Goal: Navigation & Orientation: Understand site structure

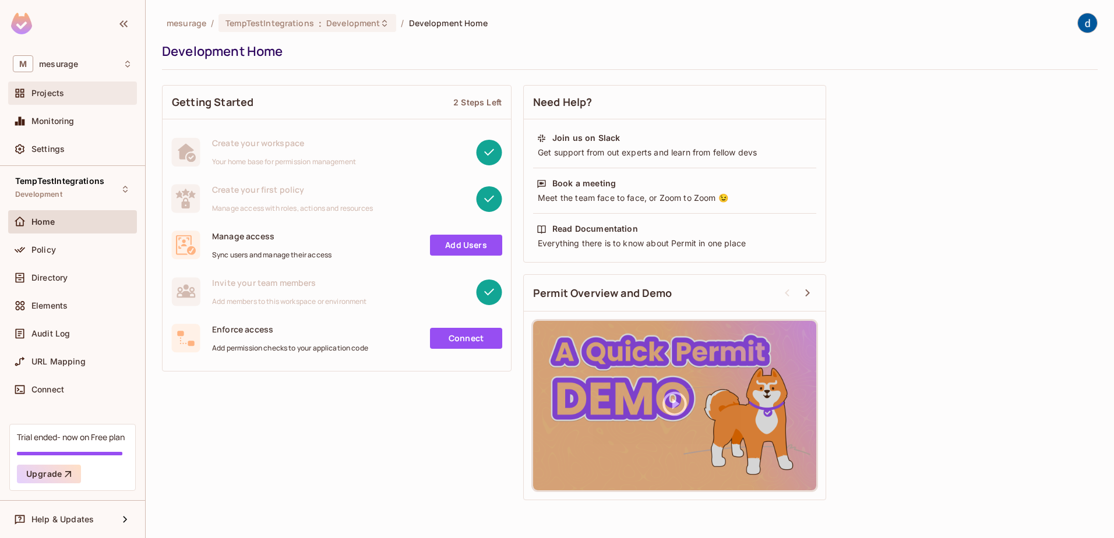
click at [46, 94] on span "Projects" at bounding box center [47, 93] width 33 height 9
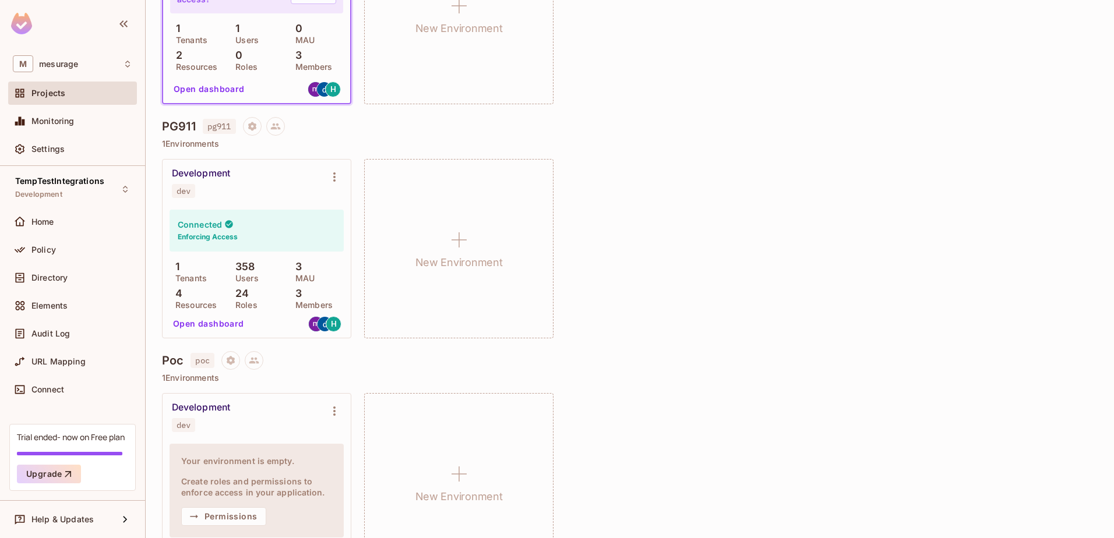
scroll to position [280, 0]
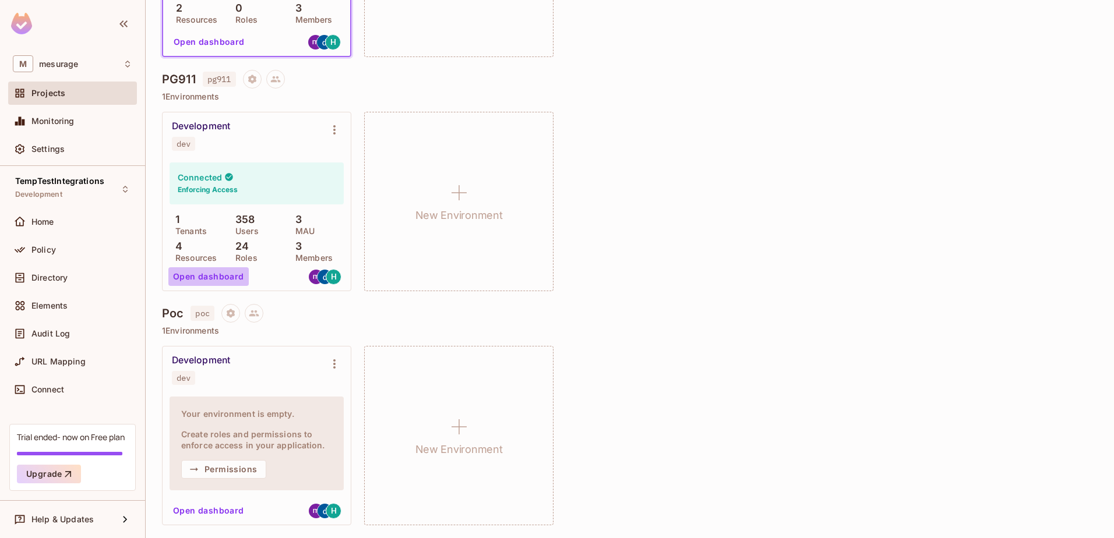
click at [231, 274] on button "Open dashboard" at bounding box center [208, 276] width 80 height 19
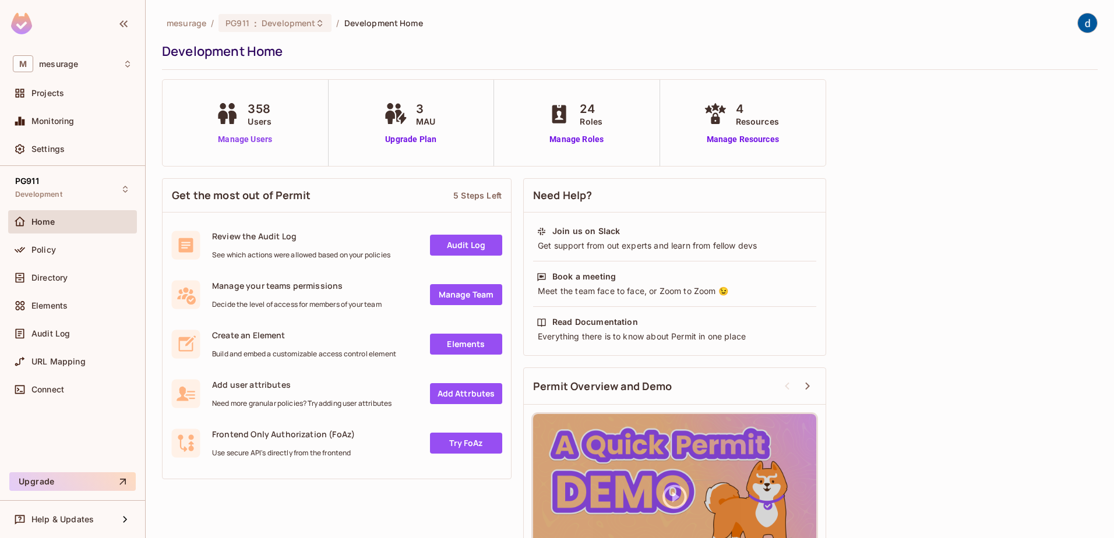
click at [255, 137] on link "Manage Users" at bounding box center [245, 139] width 65 height 12
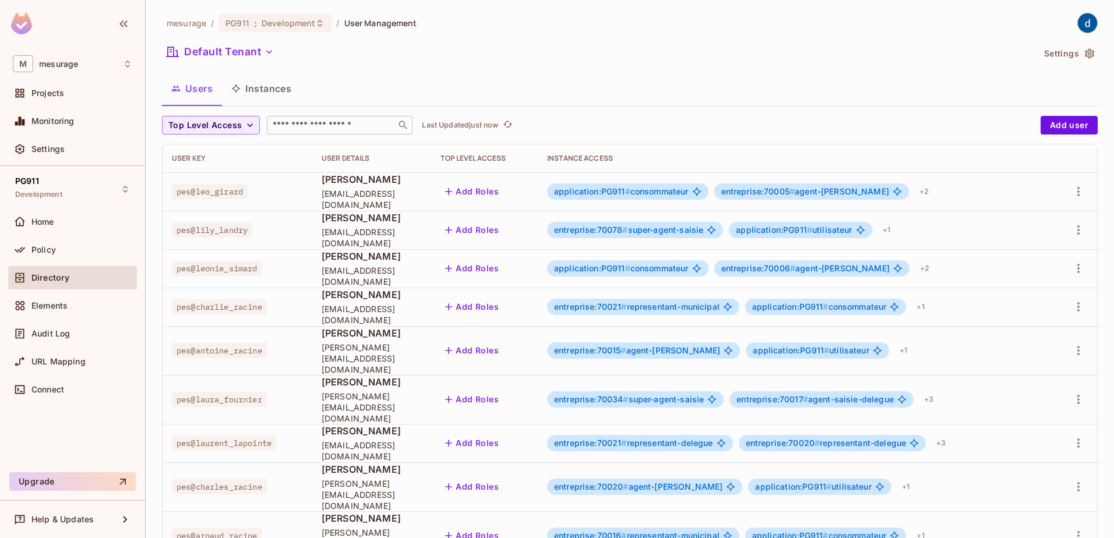
click at [303, 126] on input "text" at bounding box center [331, 125] width 122 height 12
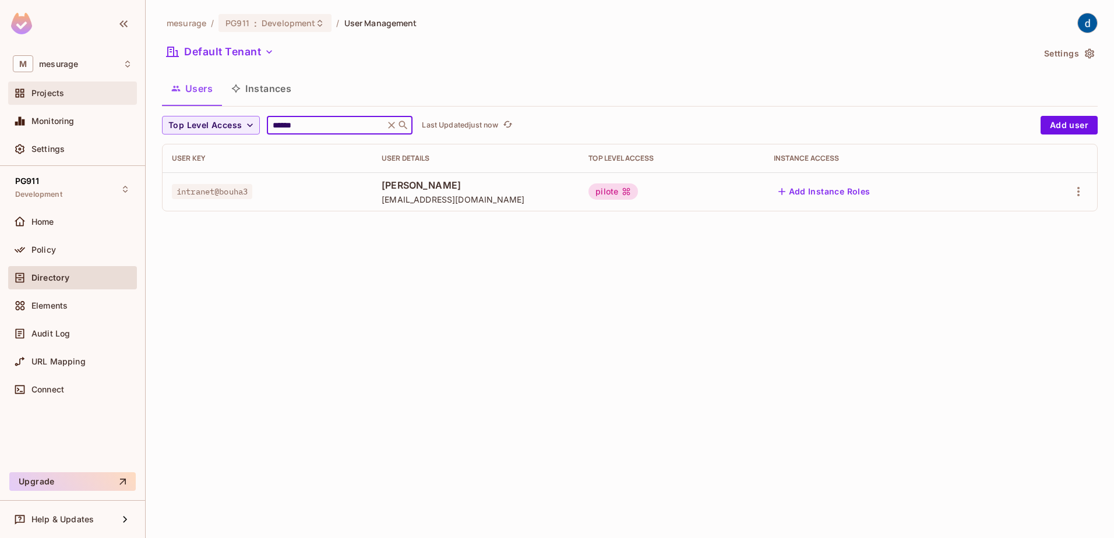
type input "******"
click at [39, 89] on span "Projects" at bounding box center [47, 93] width 33 height 9
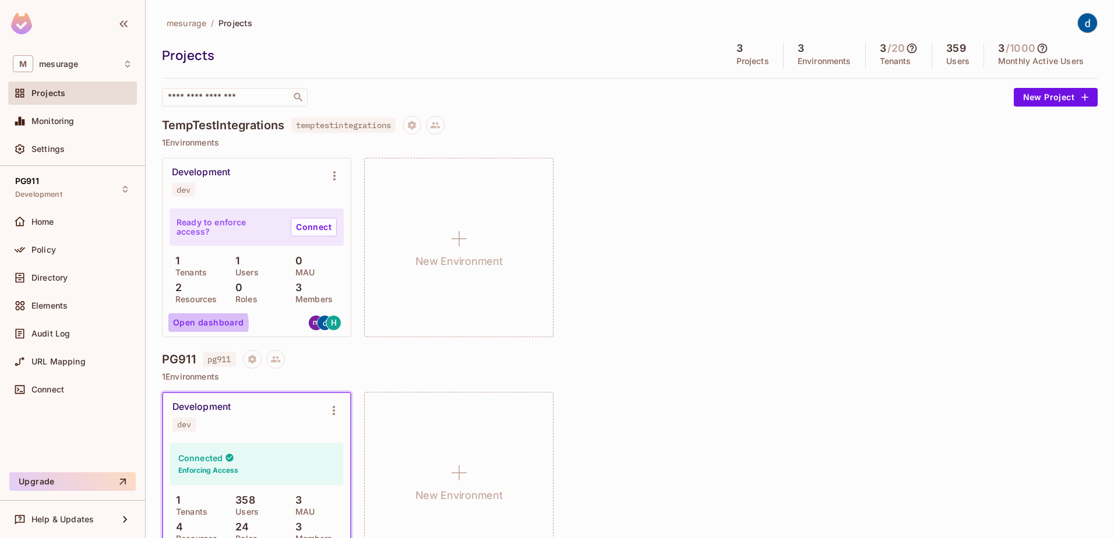
click at [207, 324] on button "Open dashboard" at bounding box center [208, 322] width 80 height 19
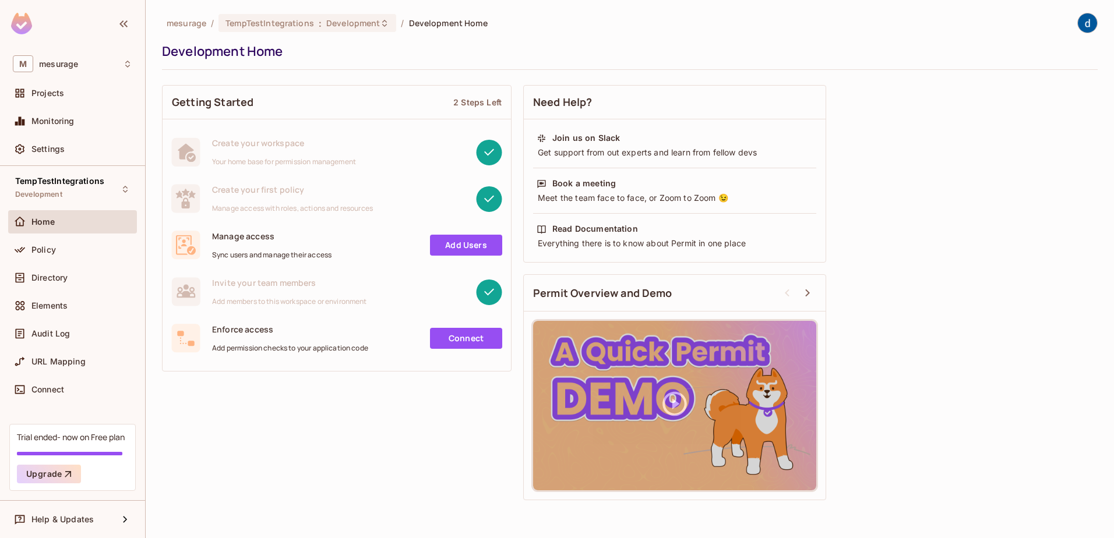
click at [465, 341] on link "Connect" at bounding box center [466, 338] width 72 height 21
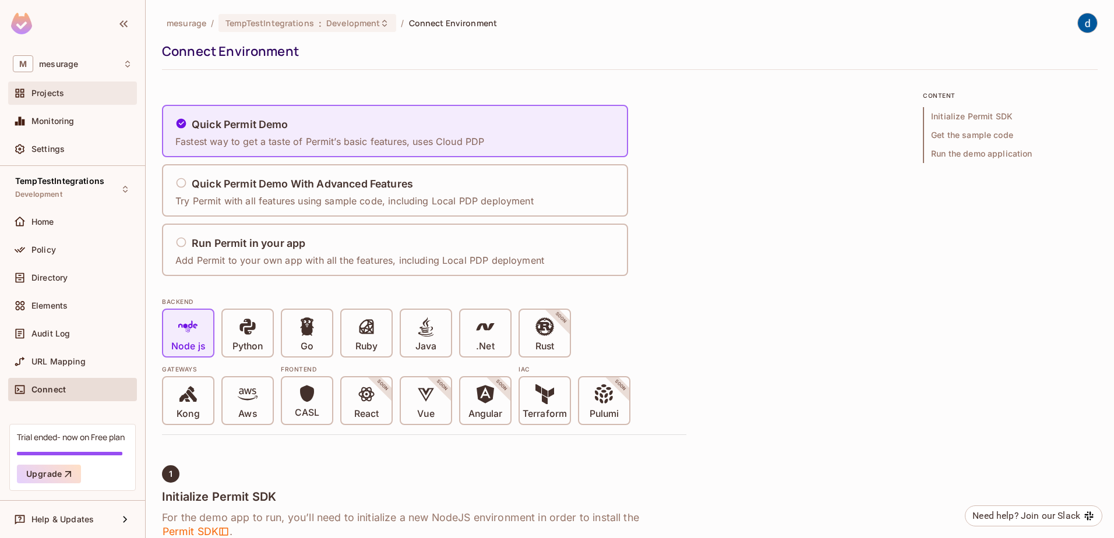
click at [40, 91] on span "Projects" at bounding box center [47, 93] width 33 height 9
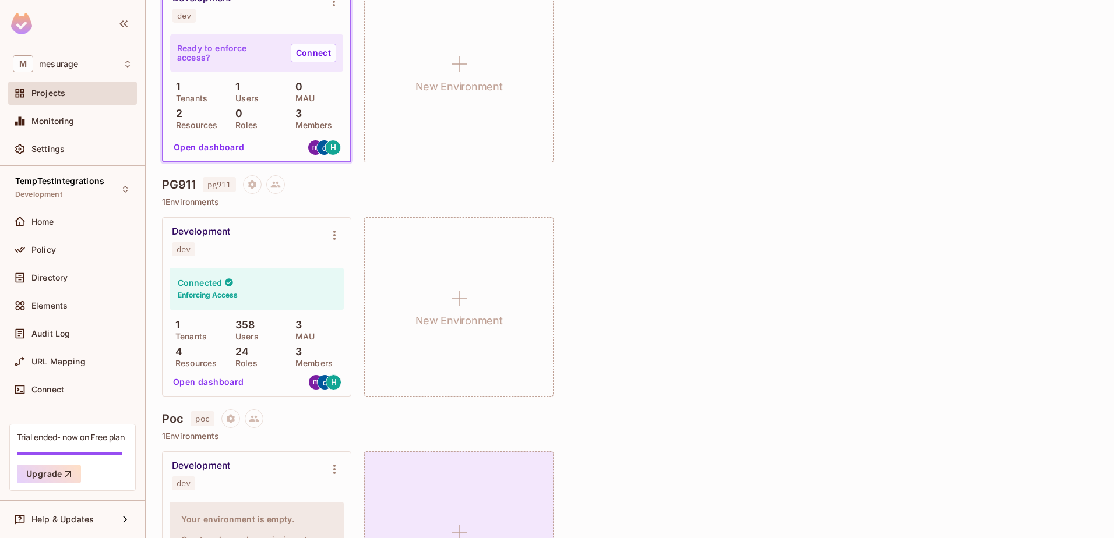
scroll to position [280, 0]
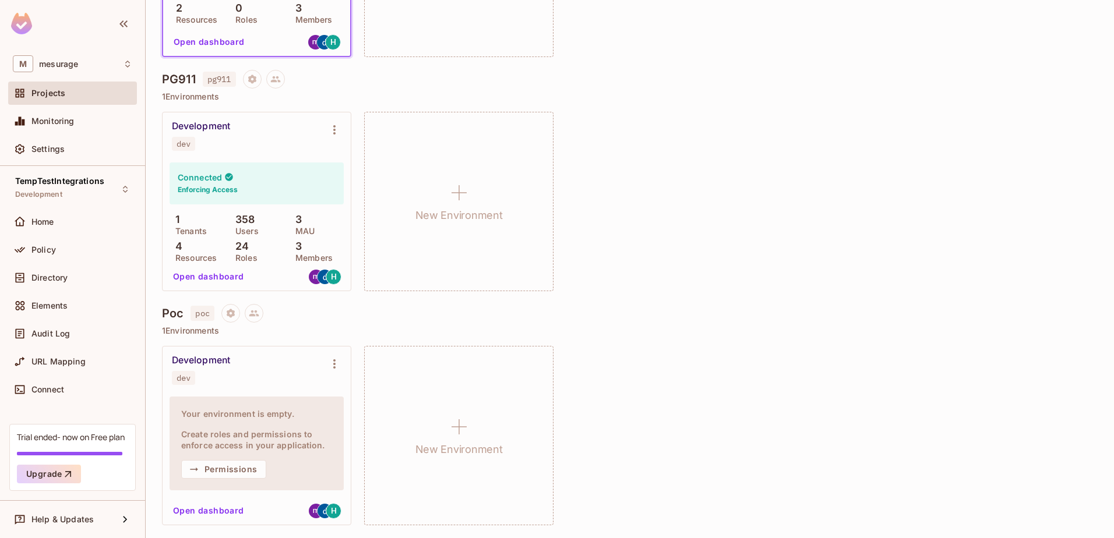
click at [212, 508] on button "Open dashboard" at bounding box center [208, 511] width 80 height 19
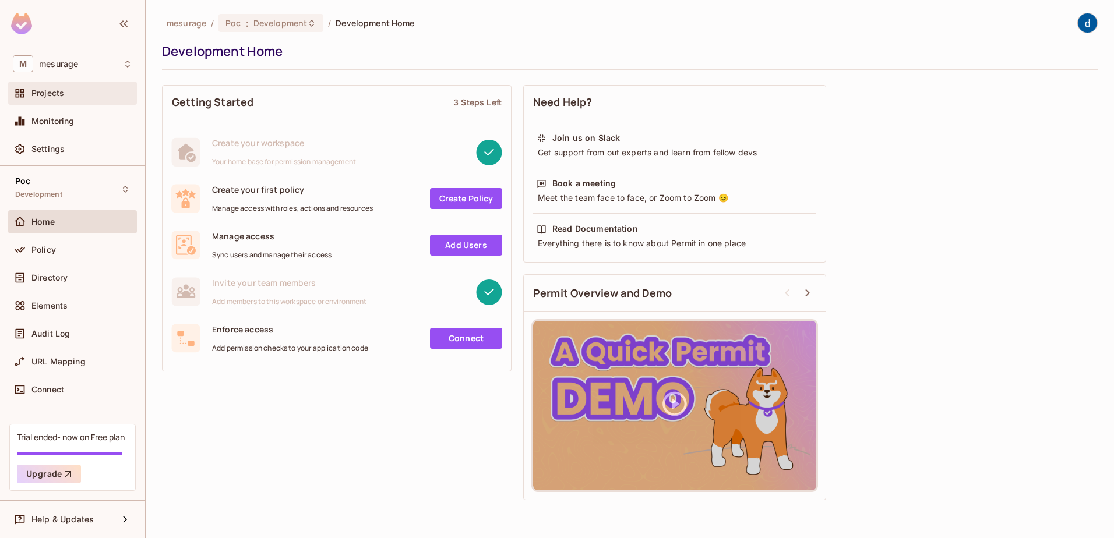
click at [36, 87] on div "Projects" at bounding box center [72, 93] width 119 height 14
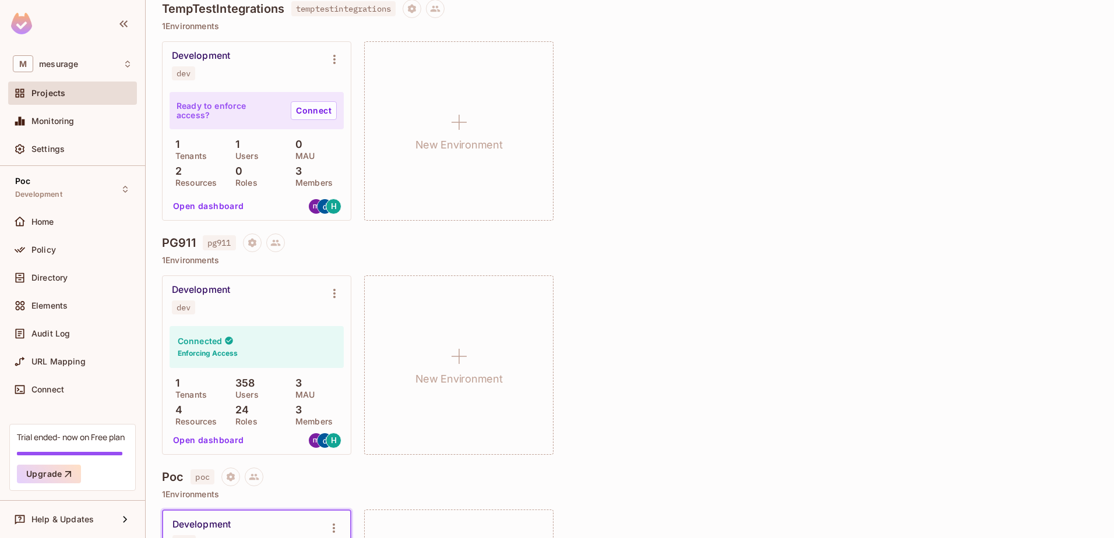
scroll to position [280, 0]
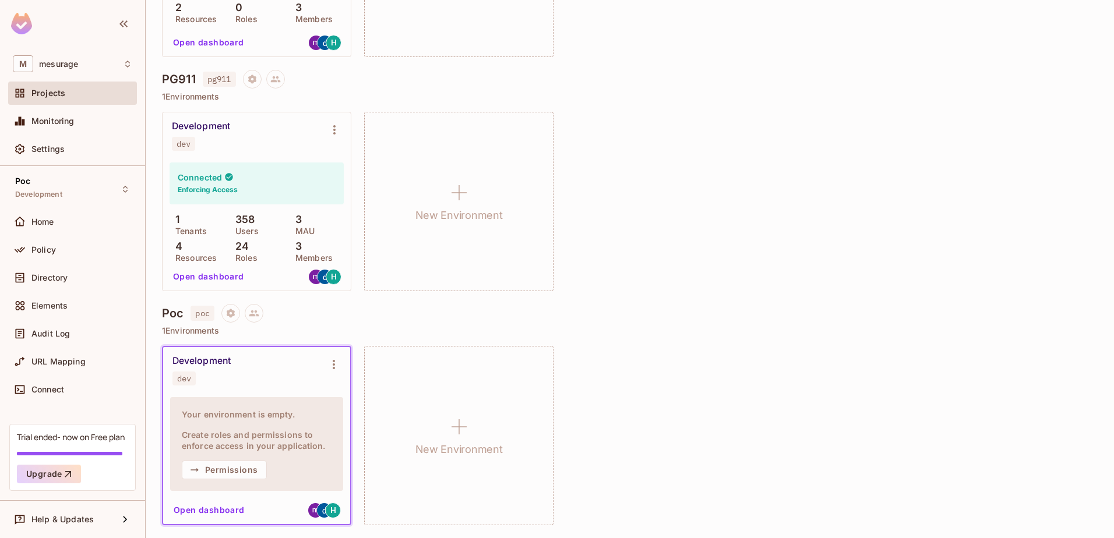
click at [206, 275] on button "Open dashboard" at bounding box center [208, 276] width 80 height 19
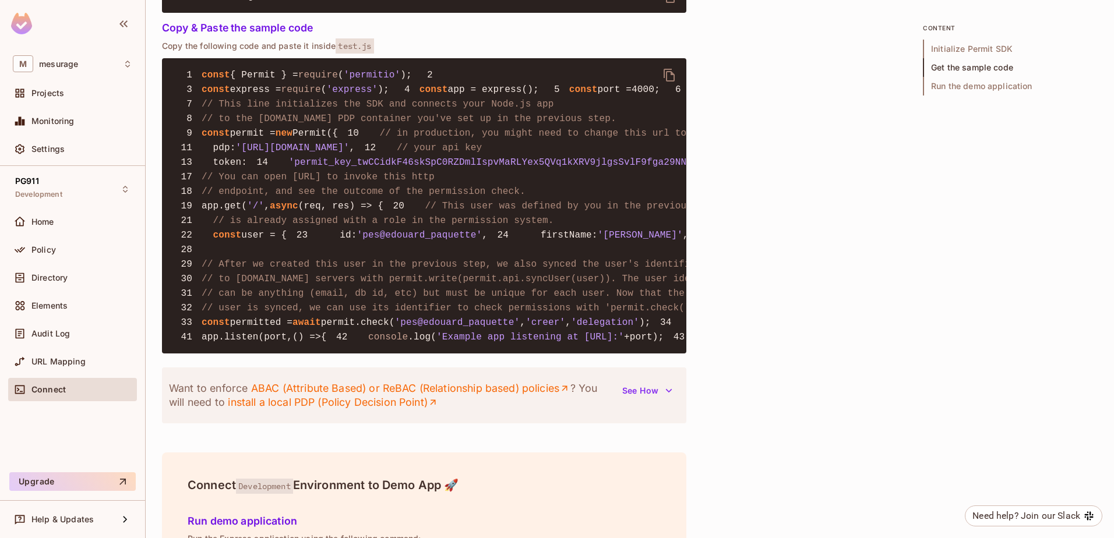
scroll to position [1049, 0]
